Goal: Find contact information: Obtain details needed to contact an individual or organization

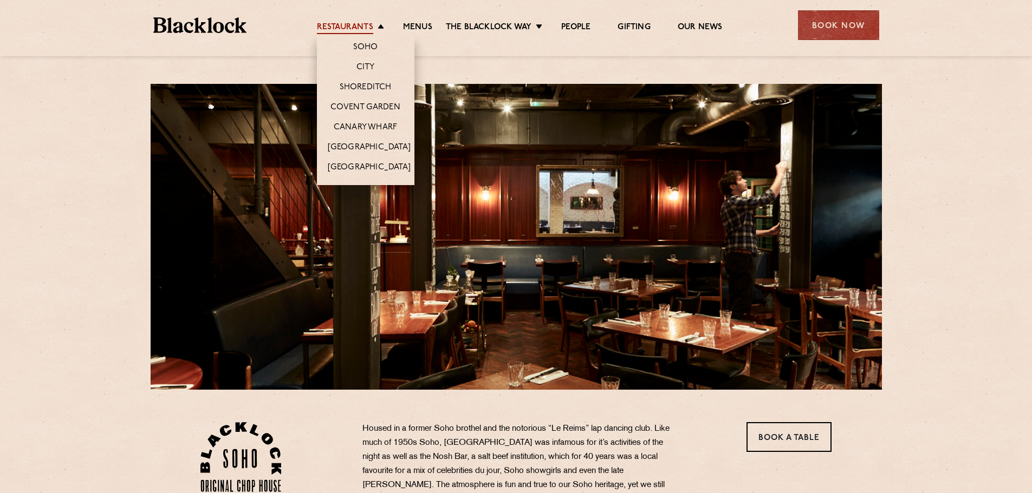
click at [362, 27] on link "Restaurants" at bounding box center [345, 28] width 56 height 12
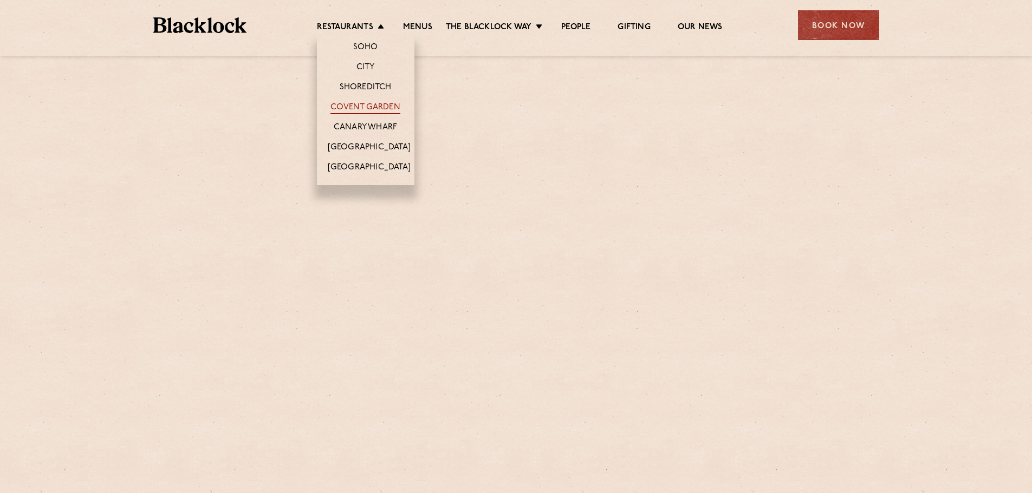
click at [362, 102] on link "Covent Garden" at bounding box center [365, 108] width 70 height 12
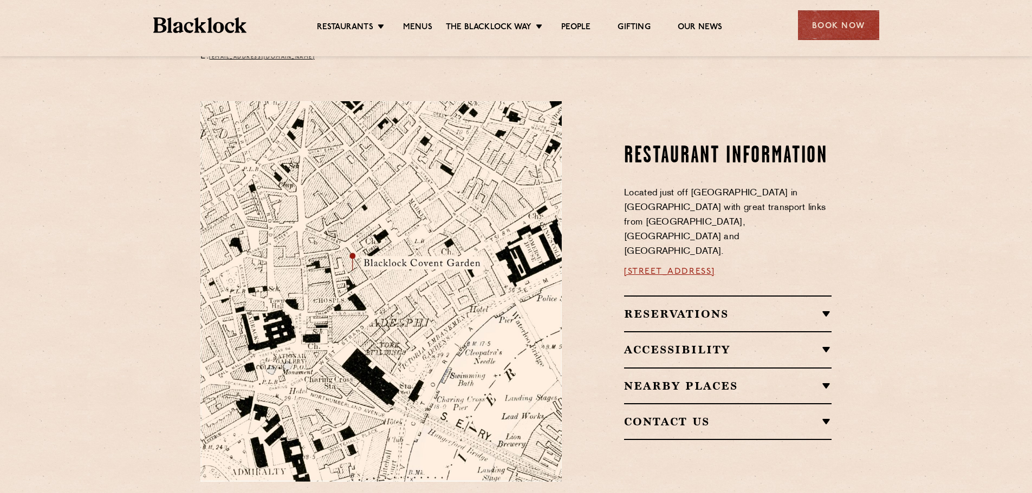
scroll to position [542, 0]
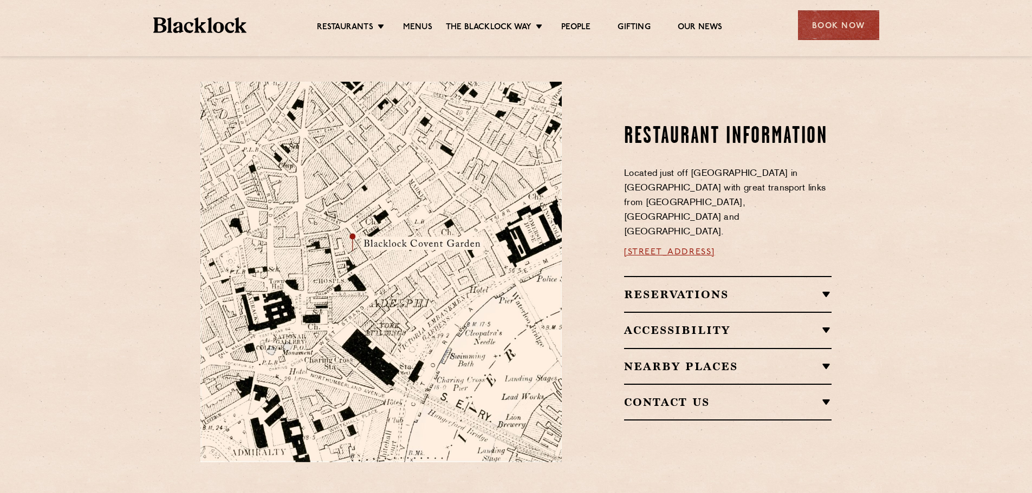
click at [746, 288] on h2 "Reservations" at bounding box center [727, 294] width 207 height 13
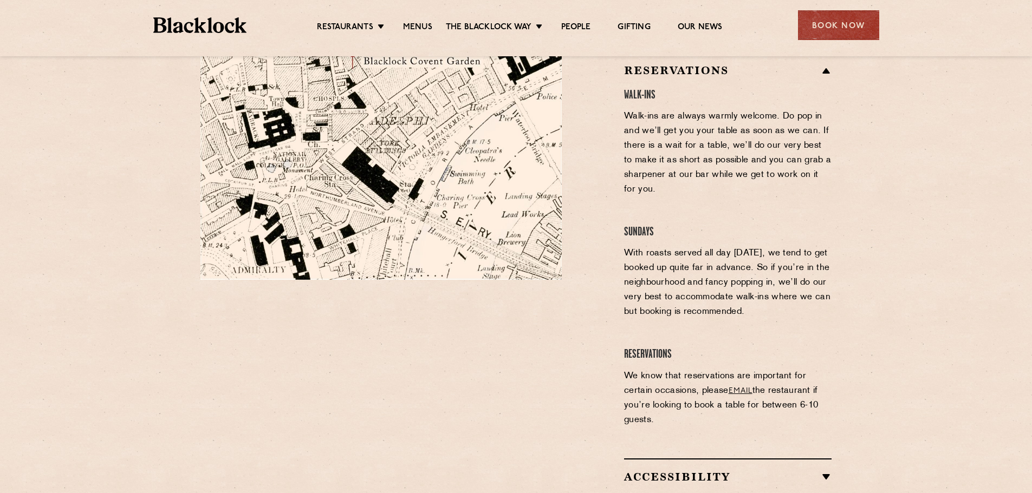
scroll to position [867, 0]
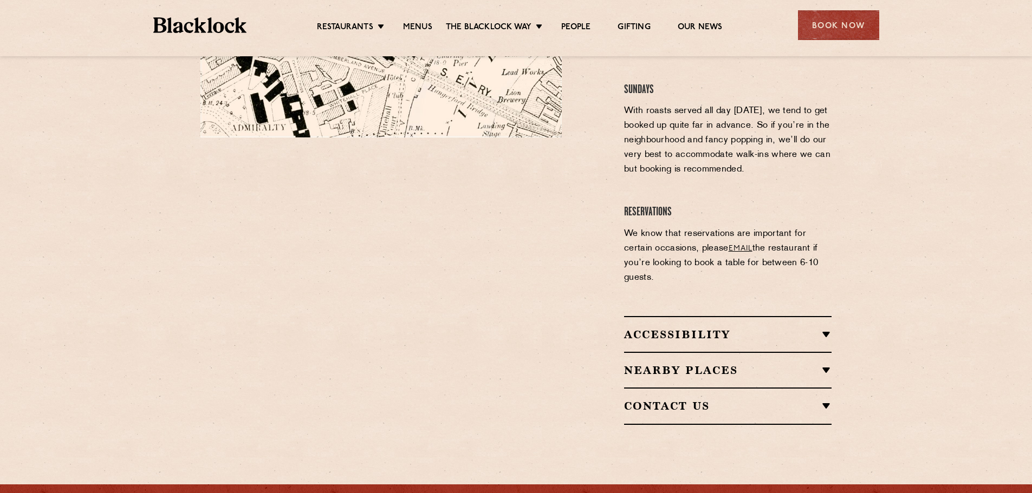
click at [740, 245] on link "email" at bounding box center [740, 249] width 24 height 8
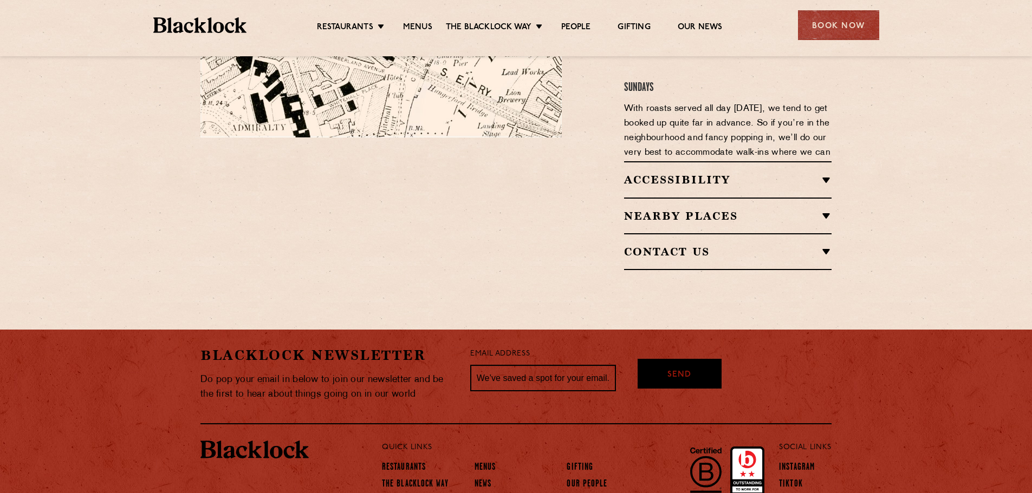
scroll to position [798, 0]
